Goal: Task Accomplishment & Management: Complete application form

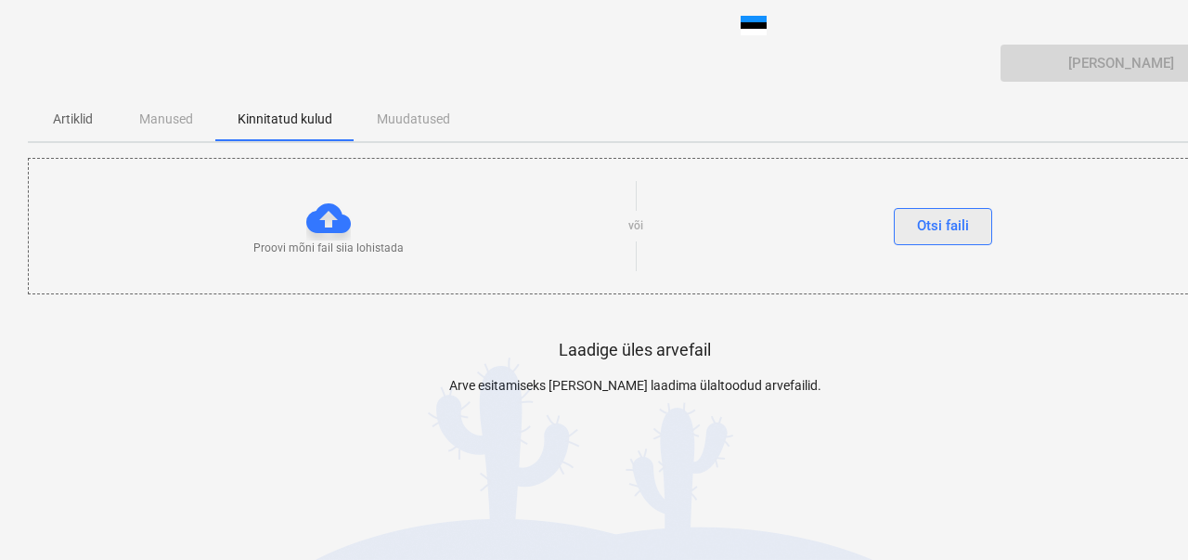
click at [927, 226] on font "Otsi faili" at bounding box center [943, 225] width 52 height 17
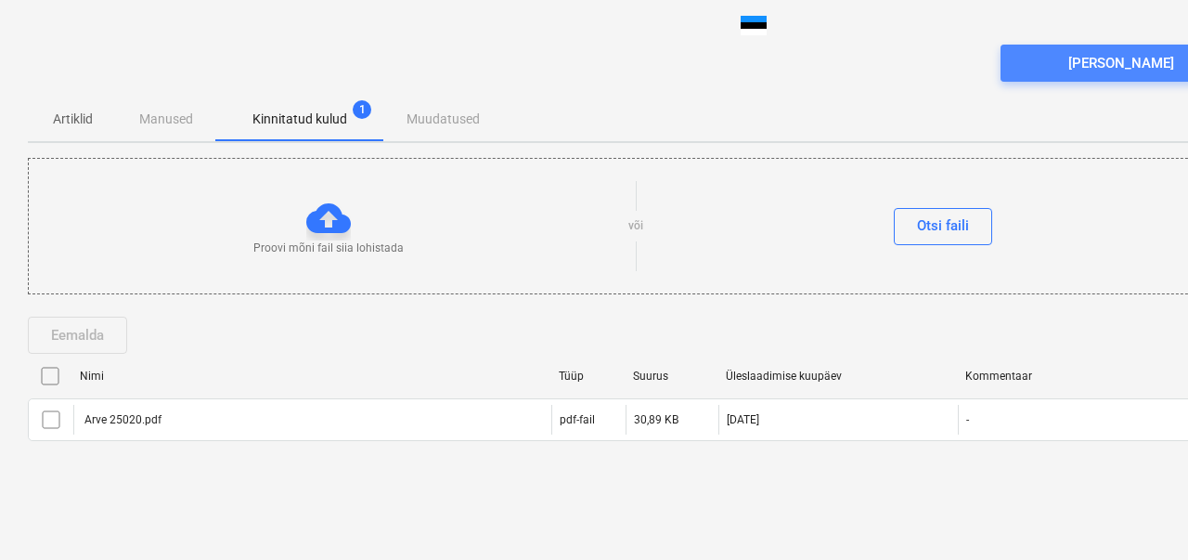
click at [1051, 60] on span "Saada arve" at bounding box center [1121, 63] width 197 height 24
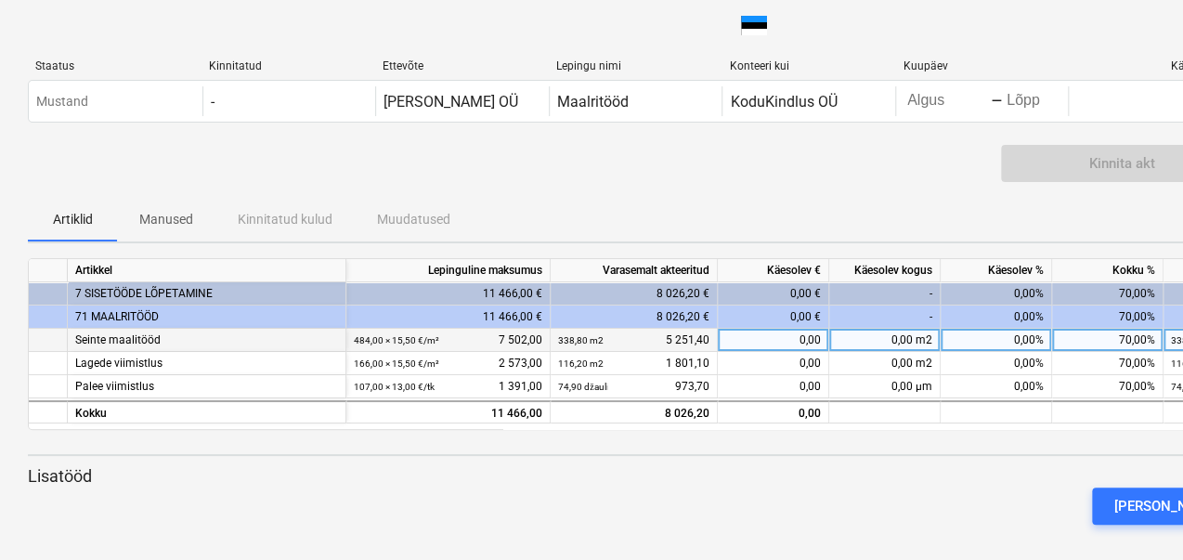
click at [1019, 335] on font "0,00%" at bounding box center [1029, 339] width 30 height 13
type input "4"
type input "30"
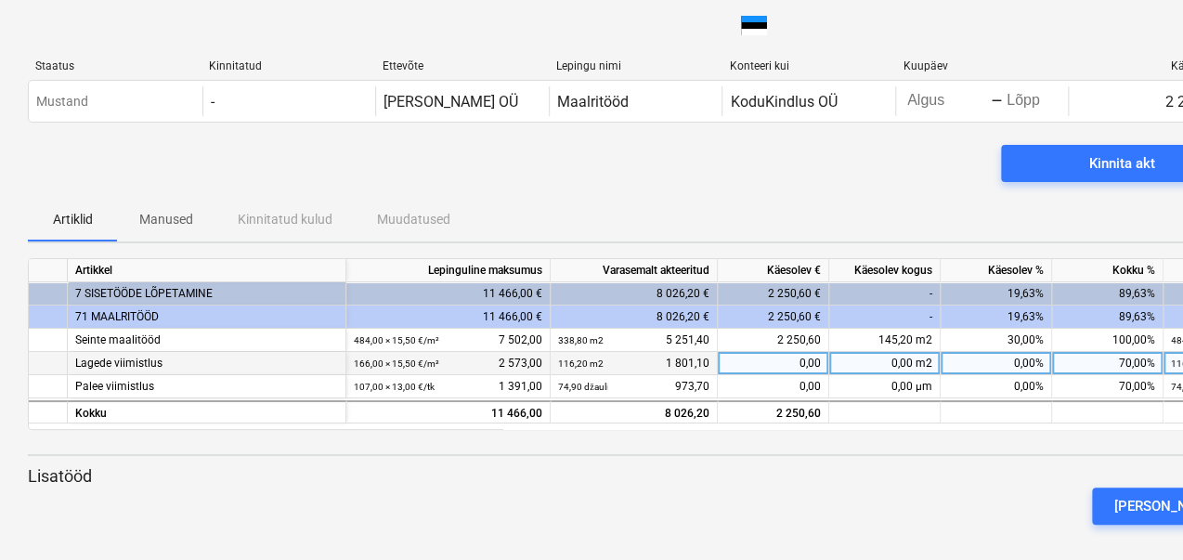
click at [1026, 363] on font "0,00%" at bounding box center [1029, 363] width 30 height 13
type input "30"
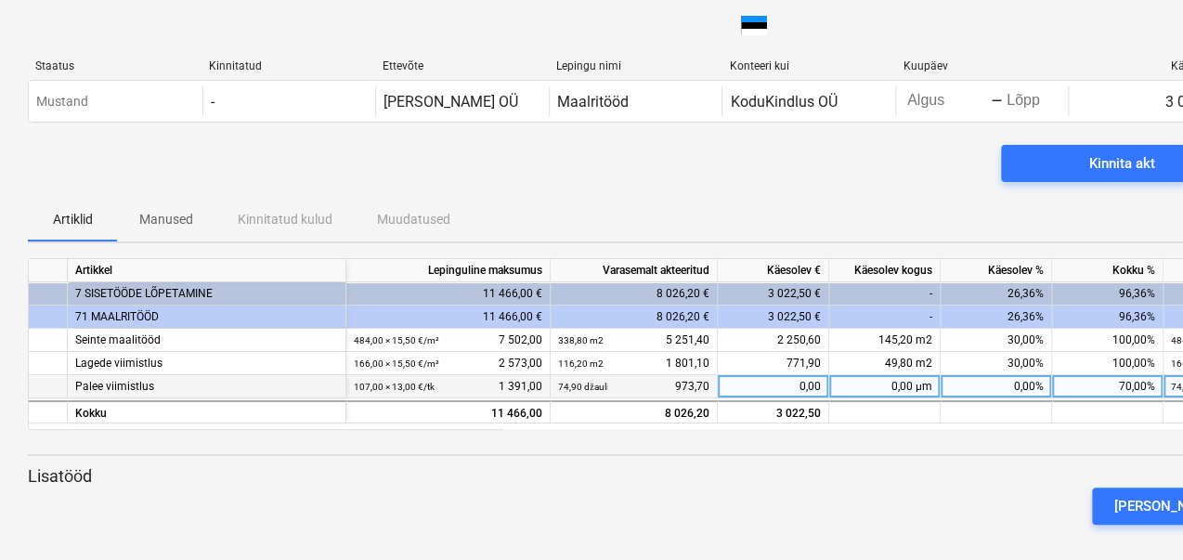
click at [1025, 376] on div "0,00%" at bounding box center [996, 386] width 111 height 23
type input "30"
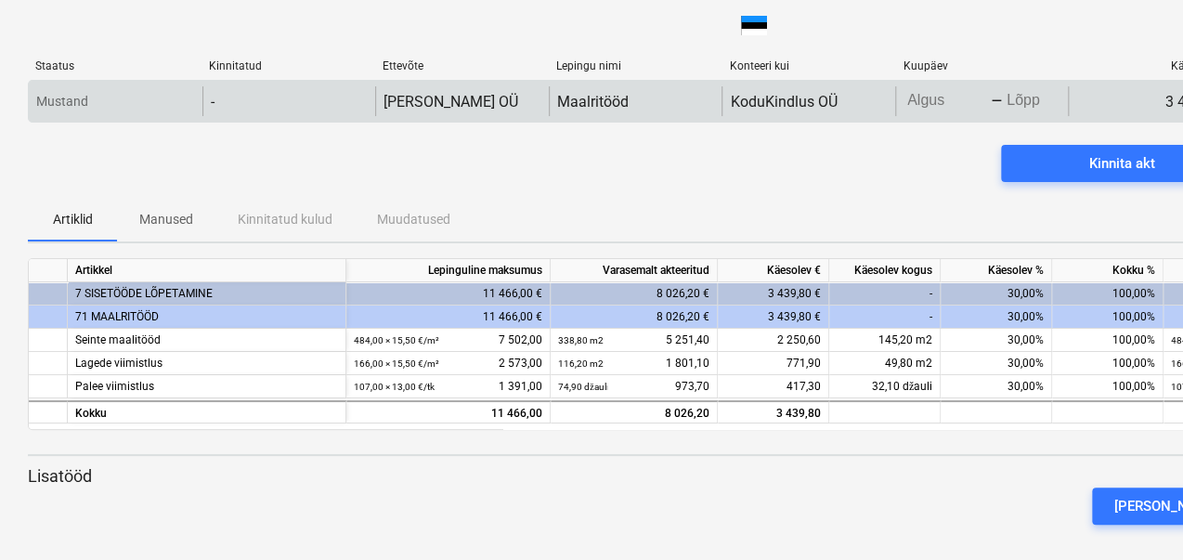
click at [928, 97] on body "klaviatuuri_alla_nool Staatus Kinnitatud Ettevõte Lepingu nimi Konteeri kui Kuu…" at bounding box center [591, 280] width 1183 height 560
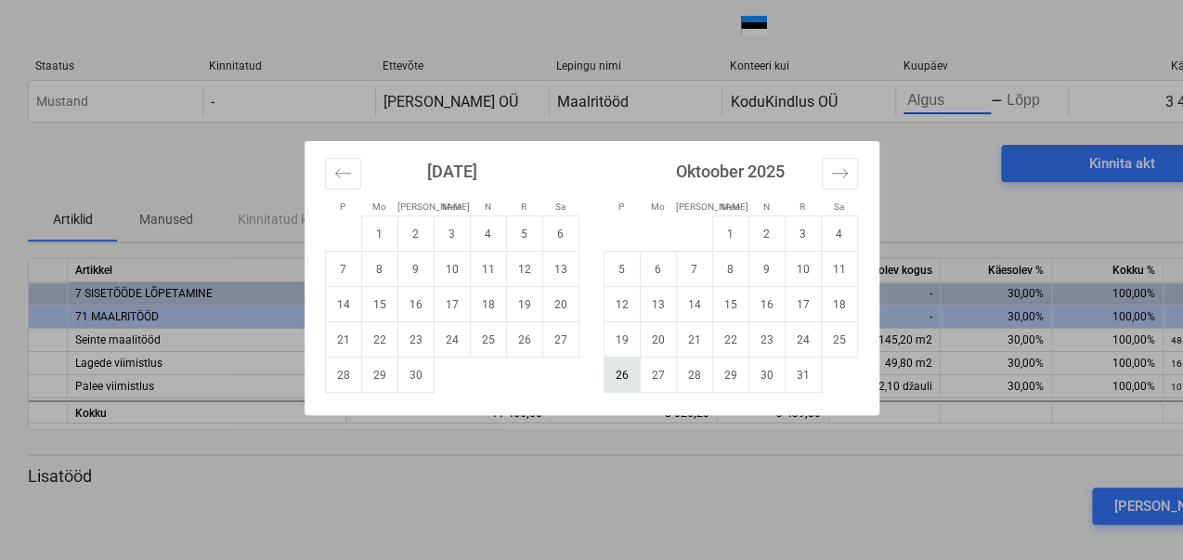
click at [630, 369] on td "26" at bounding box center [622, 374] width 36 height 35
type input "10/26/2025"
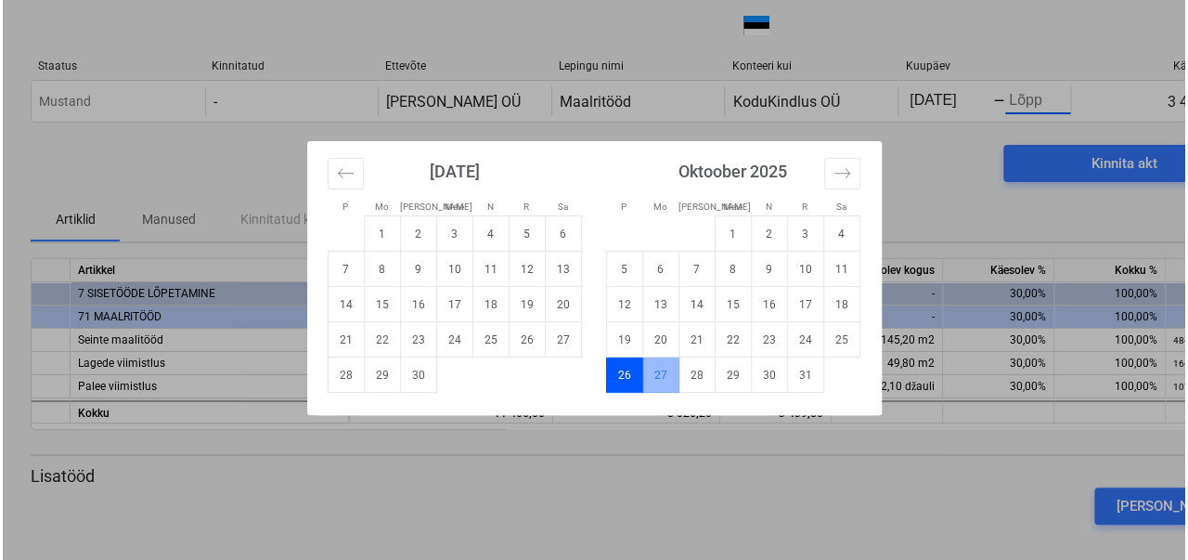
scroll to position [0, 21]
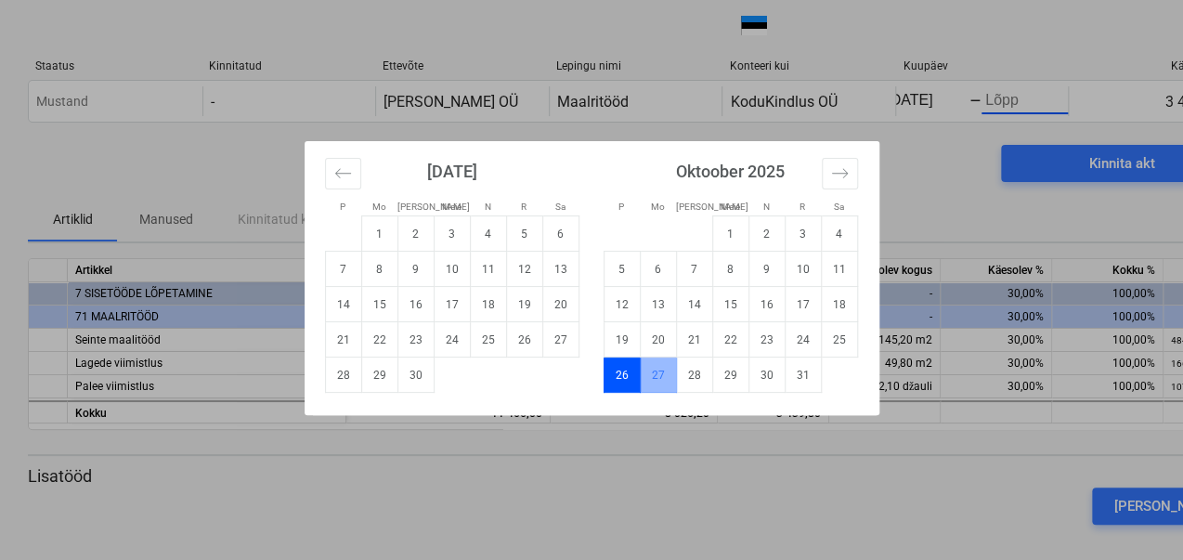
click at [630, 369] on td "26" at bounding box center [622, 374] width 36 height 35
click at [665, 380] on td "27" at bounding box center [658, 374] width 36 height 35
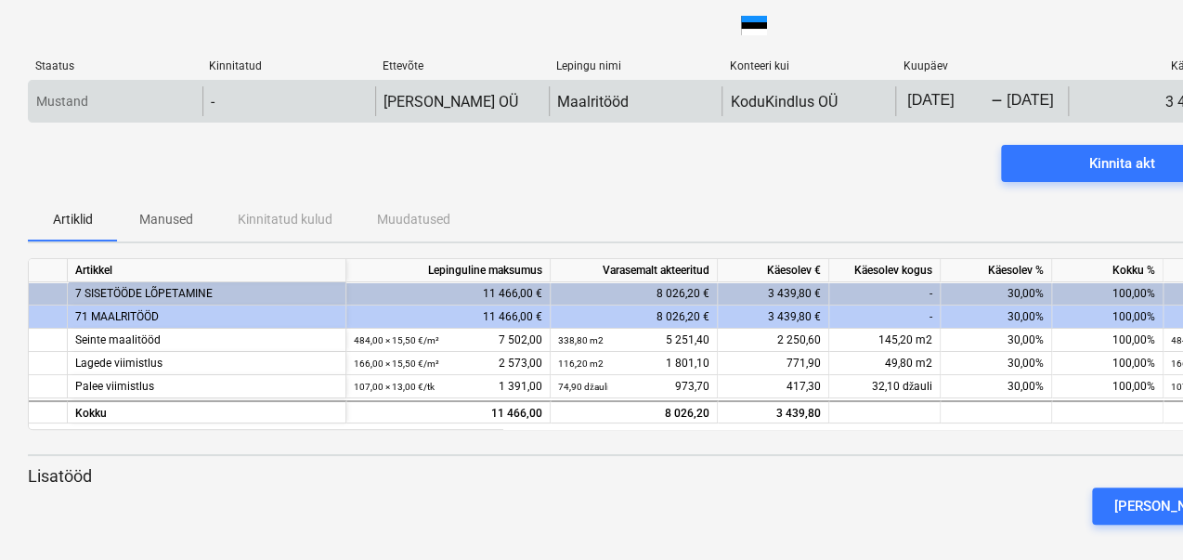
click at [954, 103] on body "klaviatuuri_alla_nool Staatus Kinnitatud Ettevõte Lepingu nimi Konteeri kui Kuu…" at bounding box center [591, 280] width 1183 height 560
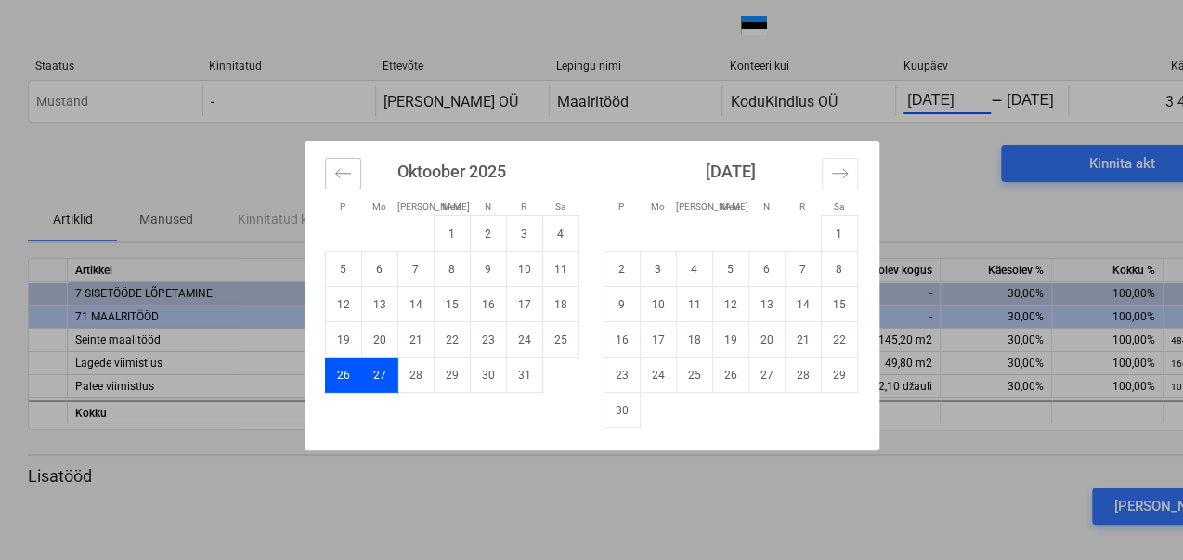
click at [345, 172] on icon "Eelmise kuu kuvamiseks liikuge tagasi." at bounding box center [343, 173] width 18 height 18
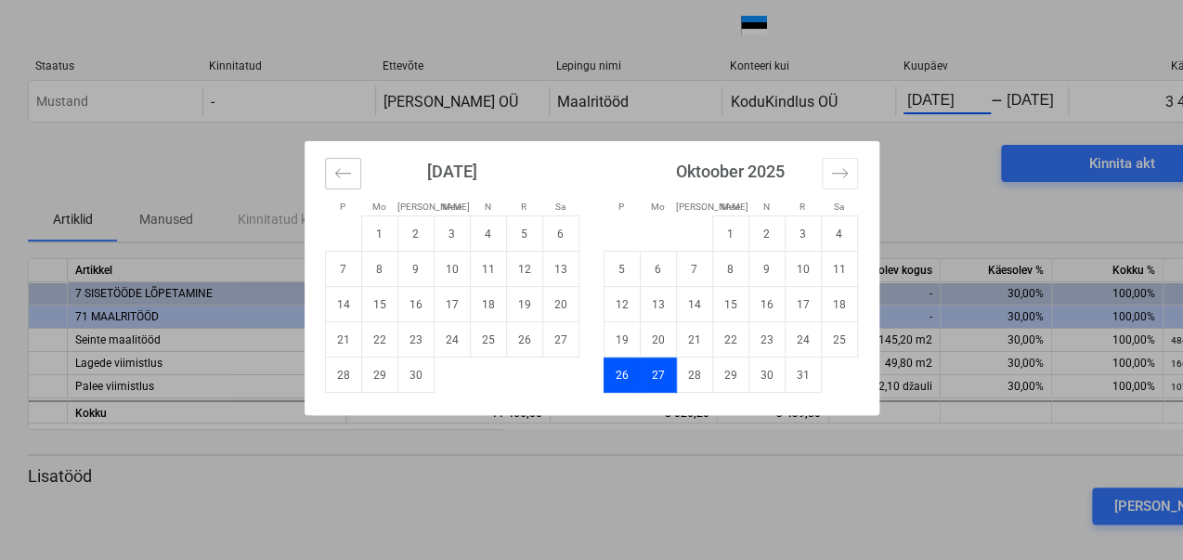
click at [348, 176] on icon "Eelmise kuu kuvamiseks liikuge tagasi." at bounding box center [343, 173] width 18 height 18
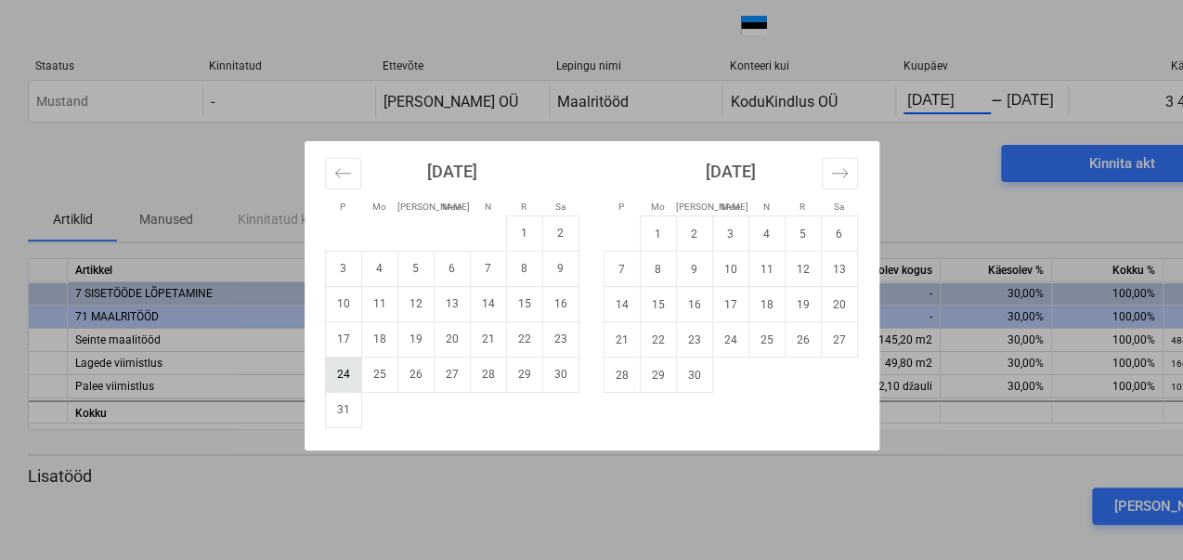
click at [350, 369] on td "24" at bounding box center [343, 374] width 36 height 35
type input "08/24/2025"
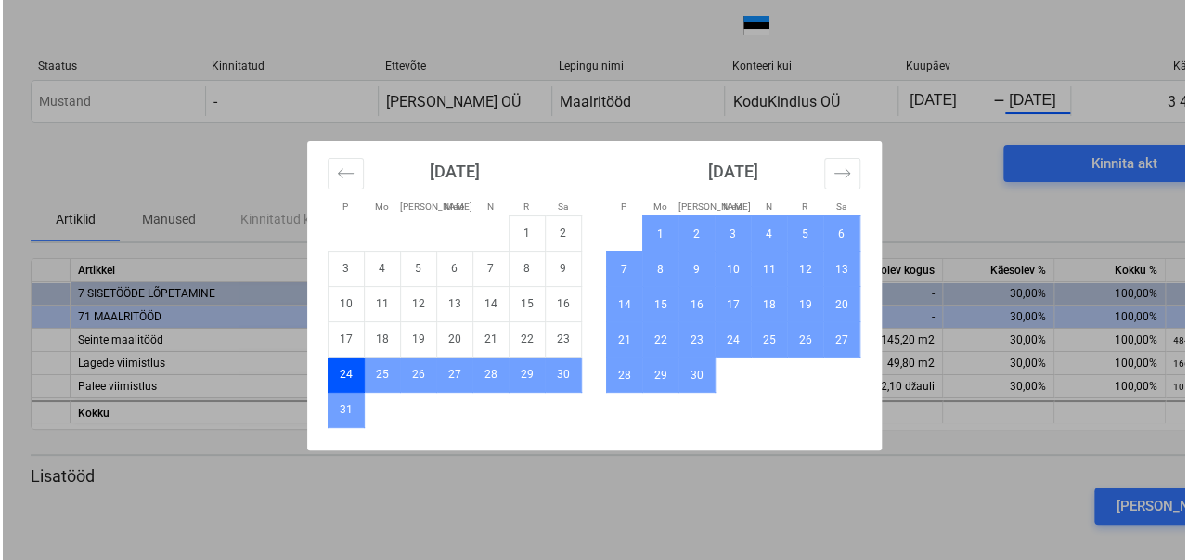
scroll to position [0, 21]
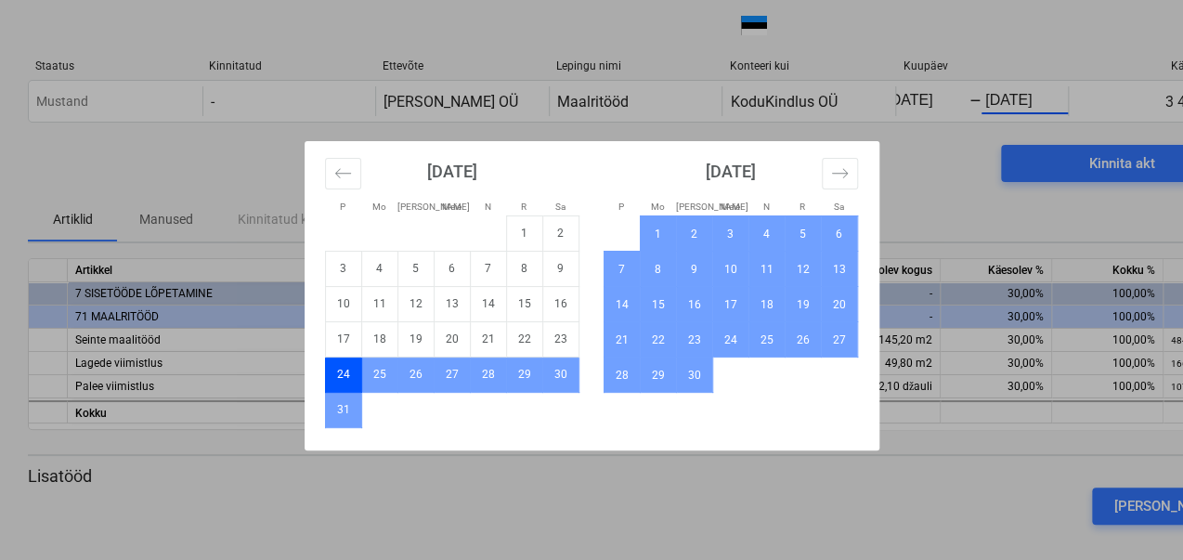
click at [1030, 107] on div "P Mo Teisipäev Meie N R Sa P Mo Teisipäev Meie N R Sa July 2025 1 2 3 4 5 6 7 8…" at bounding box center [591, 280] width 1183 height 560
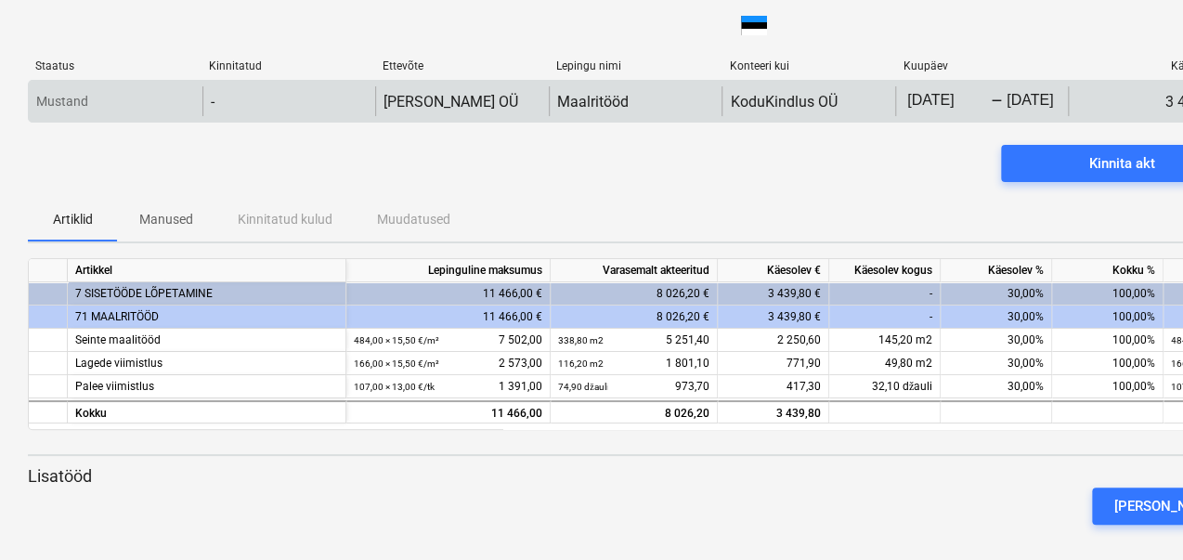
click at [1005, 94] on body "klaviatuuri_alla_nool Staatus Kinnitatud Ettevõte Lepingu nimi Konteeri kui Kuu…" at bounding box center [591, 280] width 1183 height 560
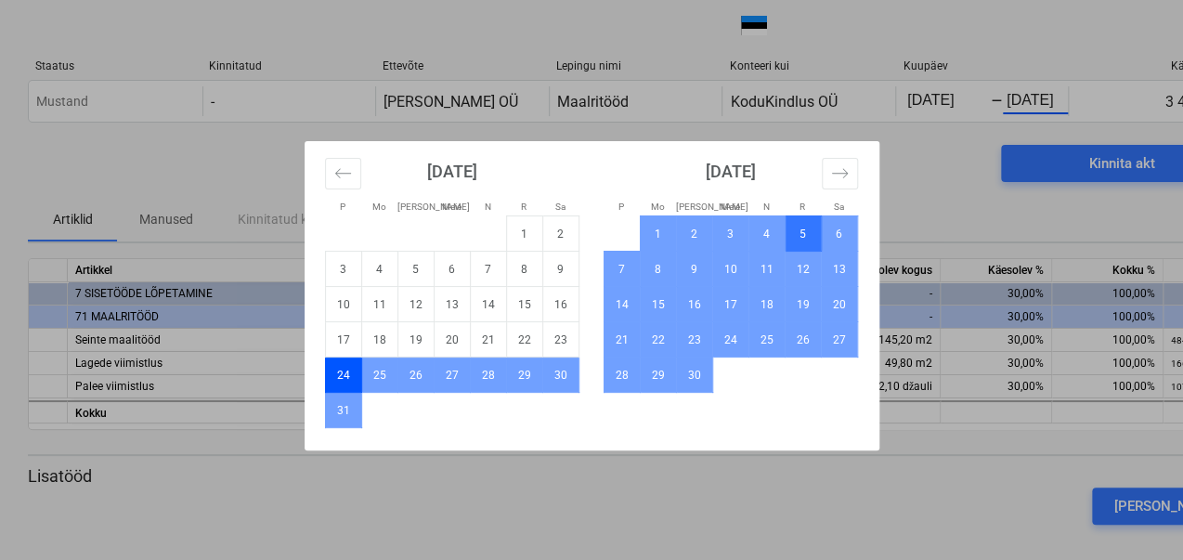
click at [796, 227] on td "5" at bounding box center [803, 232] width 36 height 35
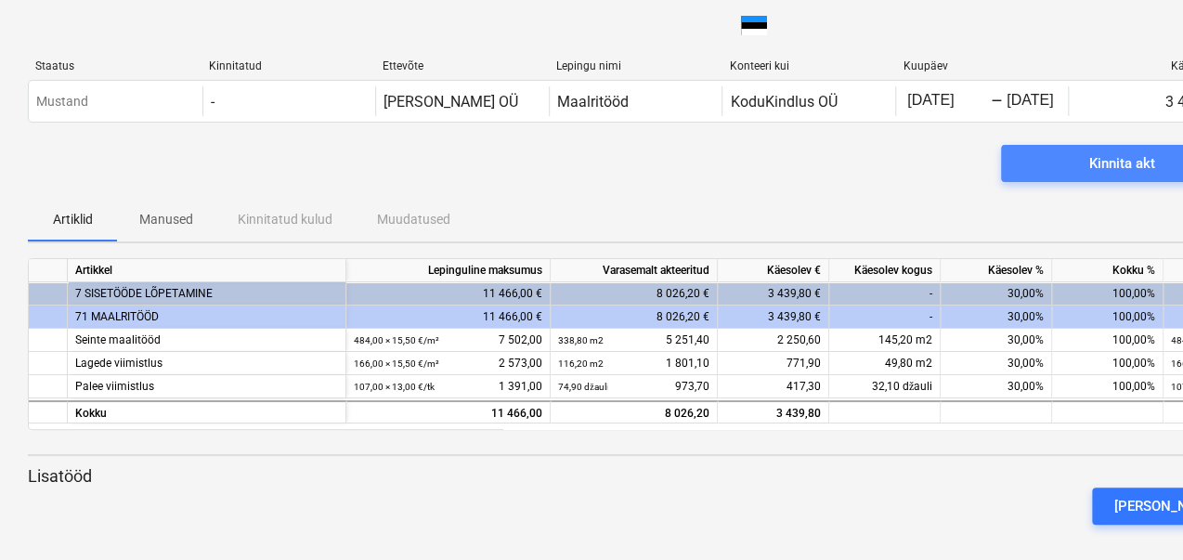
click at [1058, 168] on span "Kinnita akt" at bounding box center [1121, 163] width 197 height 24
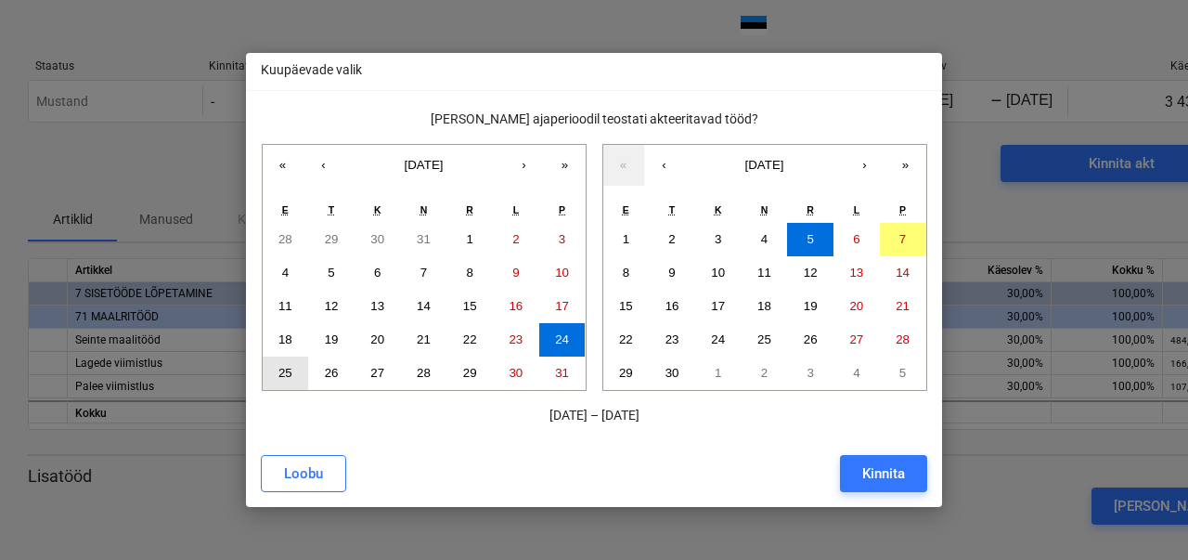
click at [283, 371] on font "25" at bounding box center [286, 373] width 14 height 14
click at [807, 239] on font "5" at bounding box center [810, 239] width 6 height 14
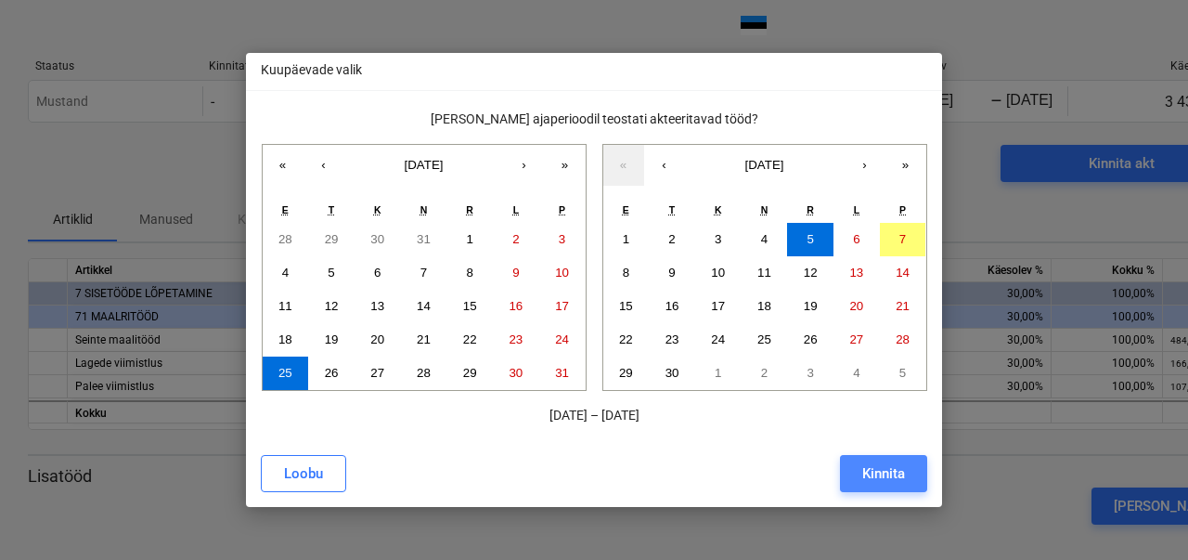
click at [901, 467] on font "Kinnita" at bounding box center [884, 473] width 43 height 17
